Goal: Task Accomplishment & Management: Complete application form

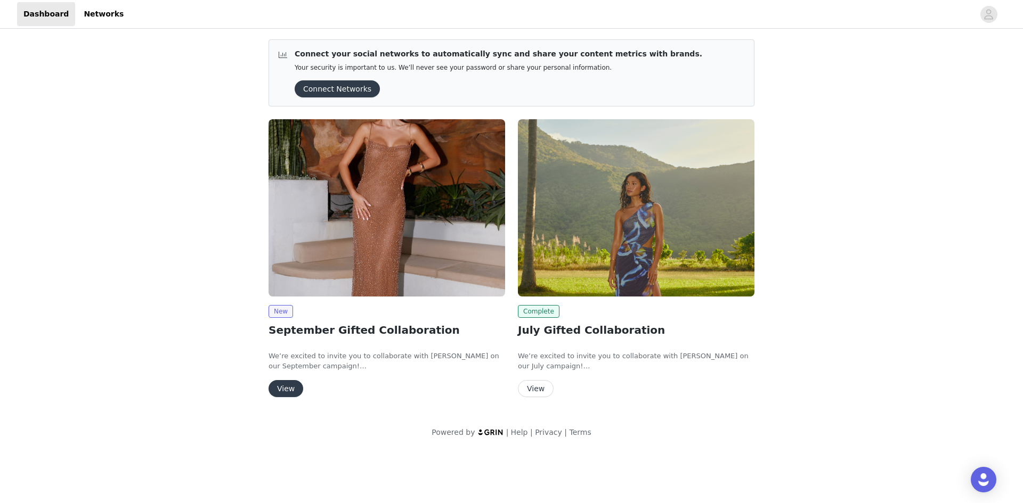
click at [285, 388] on button "View" at bounding box center [285, 388] width 35 height 17
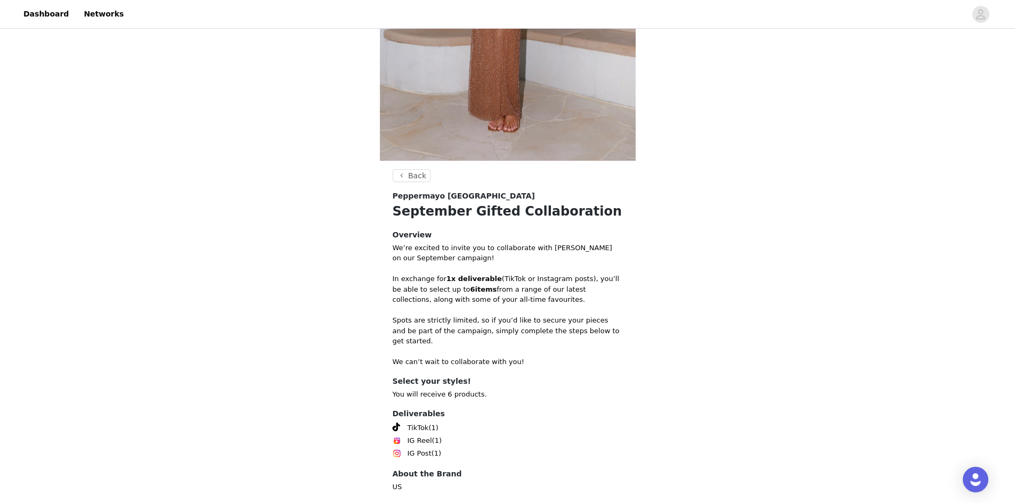
scroll to position [305, 0]
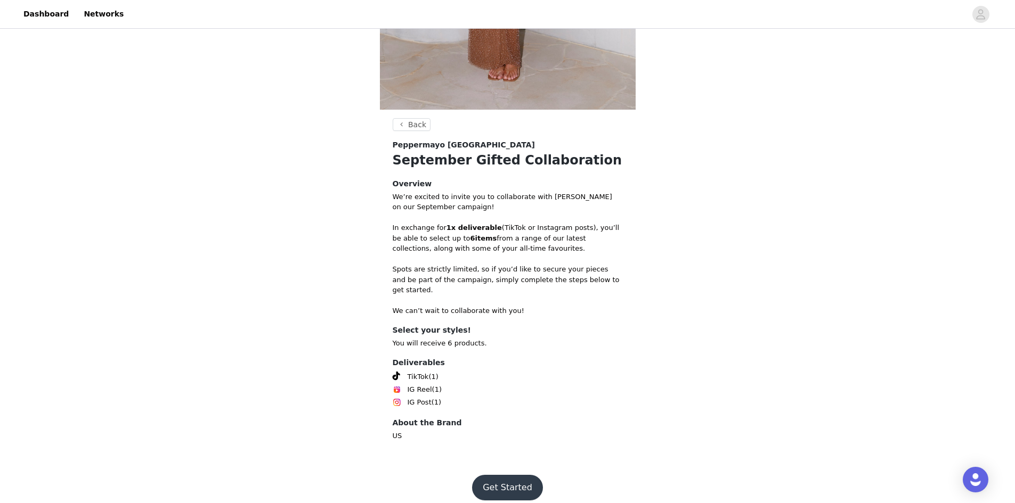
click at [498, 475] on button "Get Started" at bounding box center [507, 488] width 71 height 26
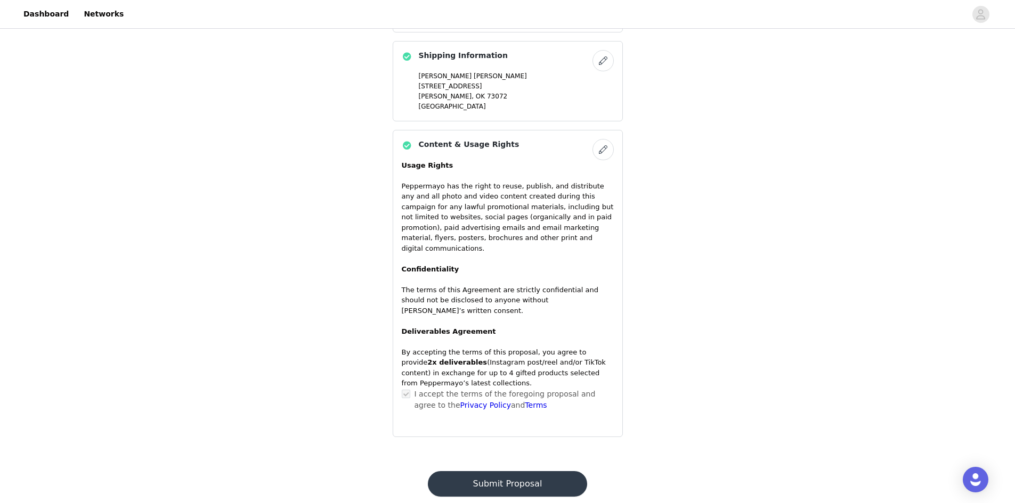
scroll to position [870, 0]
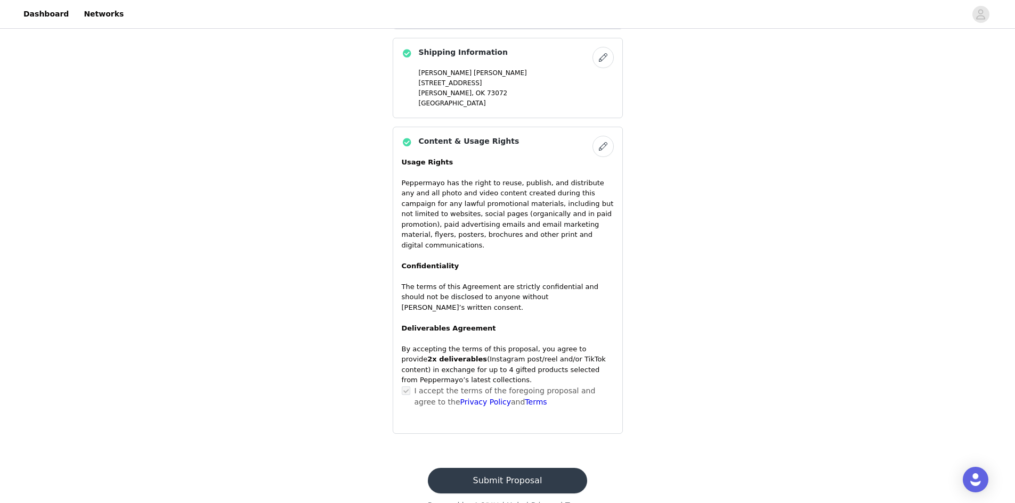
click at [528, 468] on button "Submit Proposal" at bounding box center [507, 481] width 159 height 26
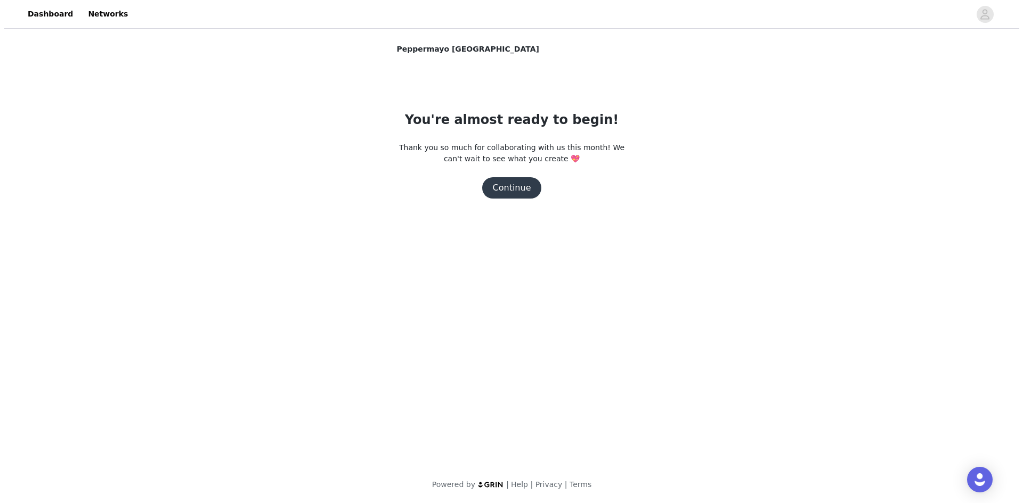
scroll to position [0, 0]
click at [511, 186] on button "Continue" at bounding box center [511, 187] width 60 height 21
